Goal: Navigation & Orientation: Find specific page/section

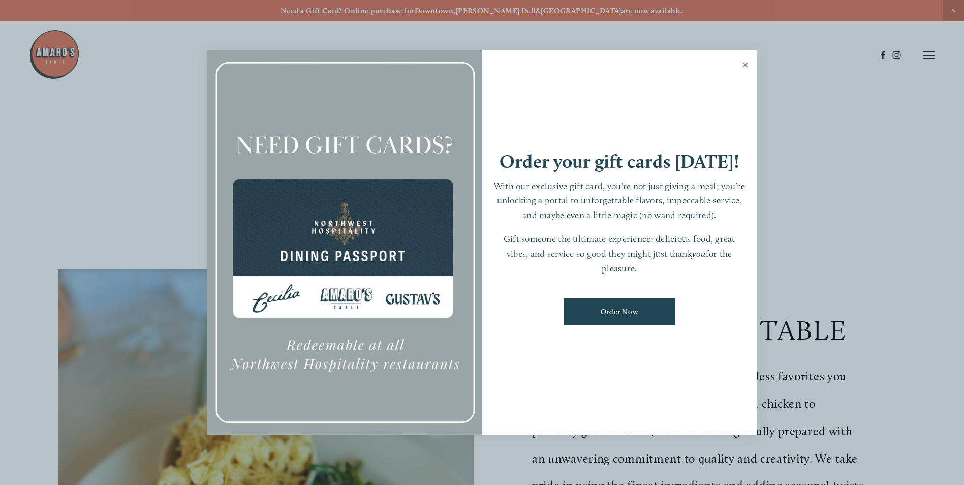
click at [745, 65] on link "Close" at bounding box center [745, 66] width 20 height 28
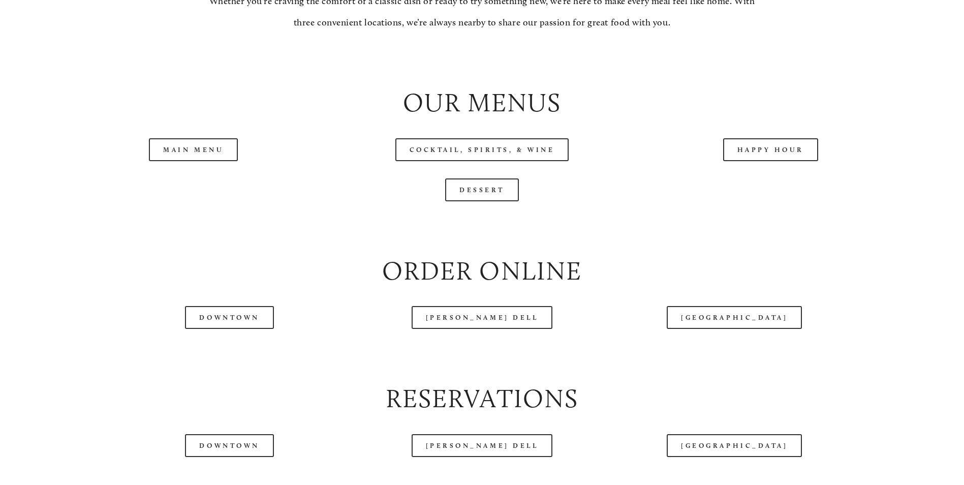
scroll to position [1118, 0]
click at [770, 161] on link "Happy Hour" at bounding box center [771, 149] width 96 height 23
click at [205, 161] on link "Main Menu" at bounding box center [193, 149] width 89 height 23
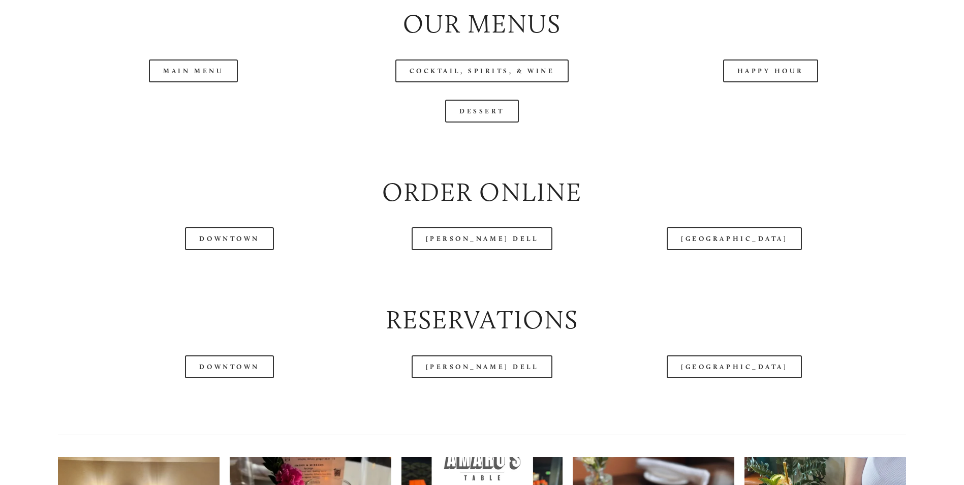
scroll to position [1220, 0]
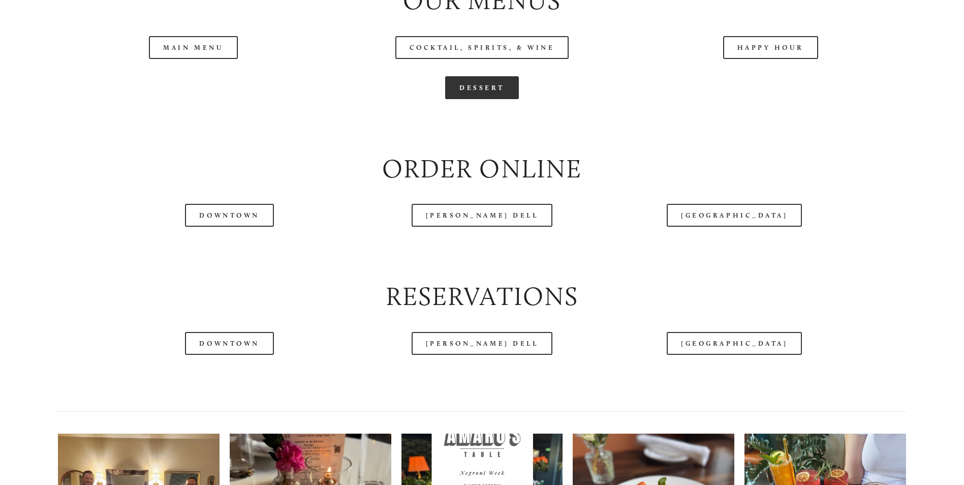
click at [470, 99] on link "Dessert" at bounding box center [482, 87] width 74 height 23
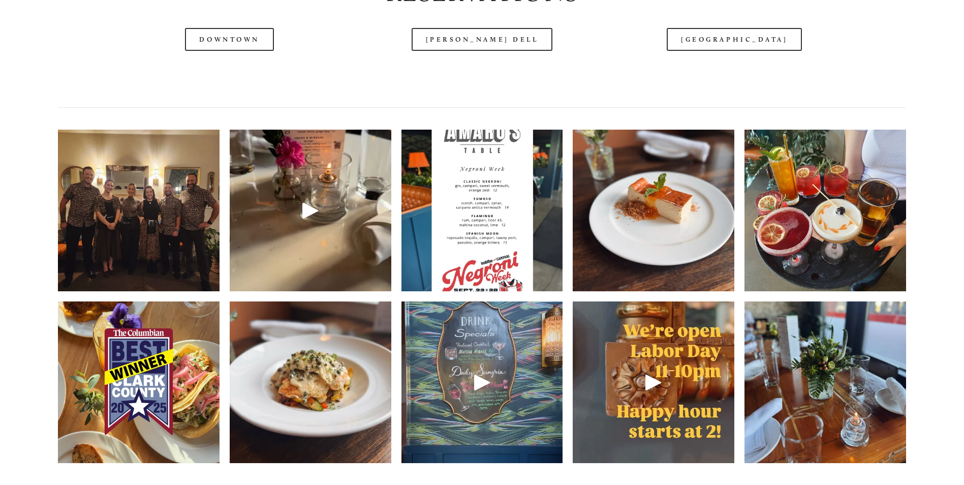
scroll to position [1524, 0]
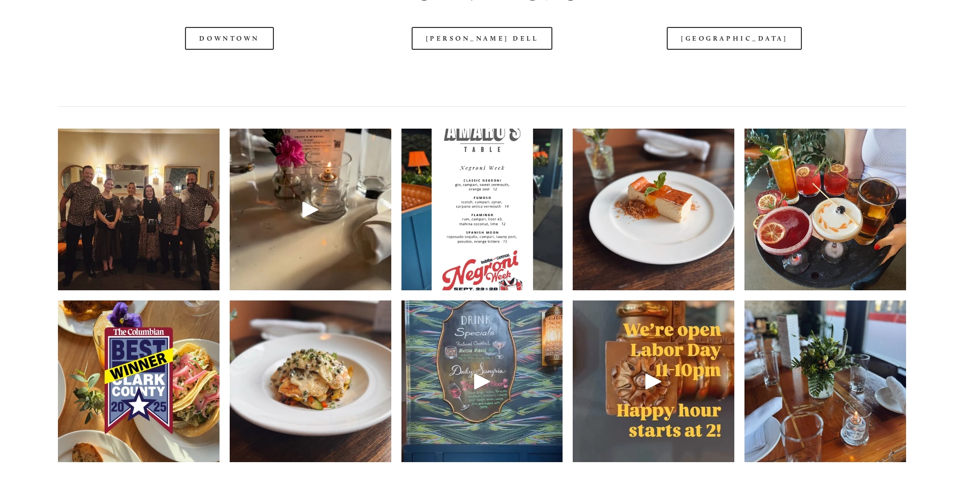
click at [141, 200] on img at bounding box center [138, 210] width 215 height 162
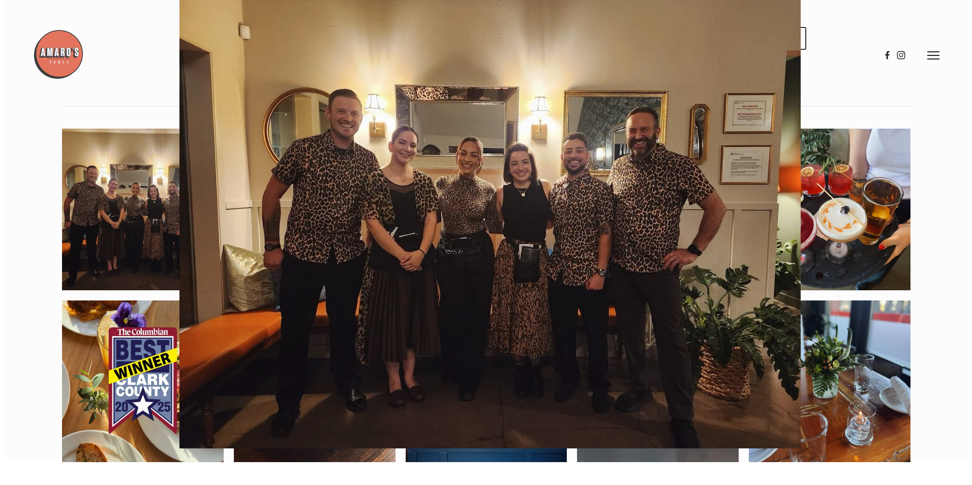
scroll to position [1497, 0]
